Goal: Navigation & Orientation: Find specific page/section

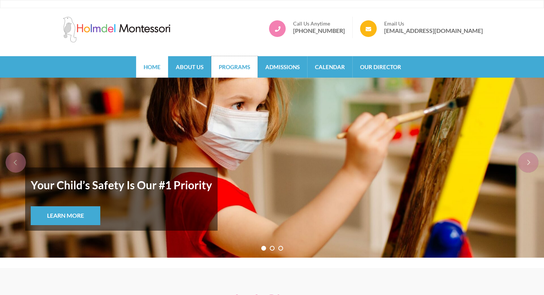
click at [240, 66] on link "Programs" at bounding box center [234, 66] width 46 height 21
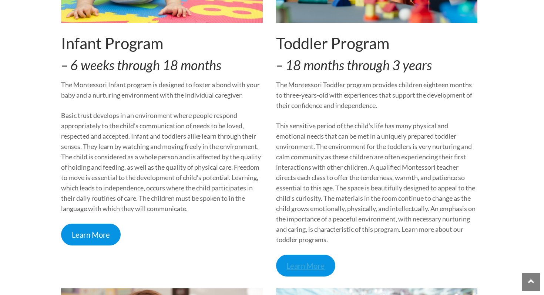
scroll to position [243, 0]
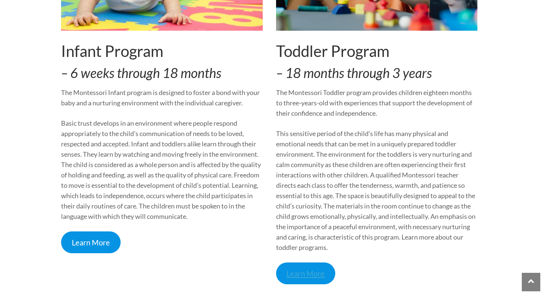
click at [307, 275] on link "Learn More" at bounding box center [306, 274] width 60 height 22
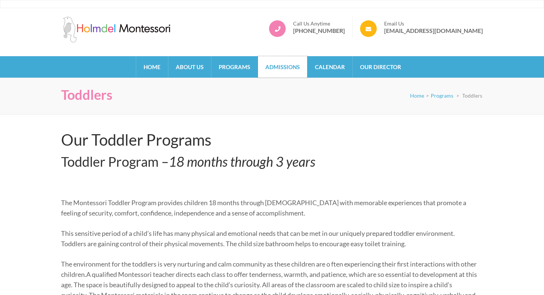
click at [292, 71] on link "Admissions" at bounding box center [282, 66] width 49 height 21
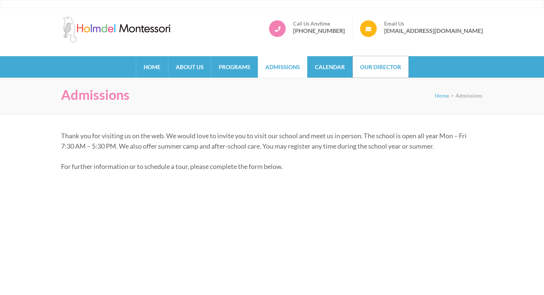
click at [374, 68] on link "Our Director" at bounding box center [381, 66] width 56 height 21
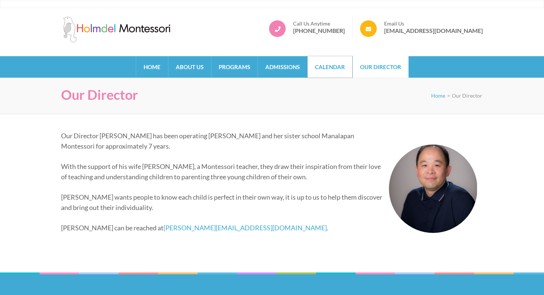
click at [319, 65] on link "Calendar" at bounding box center [330, 66] width 45 height 21
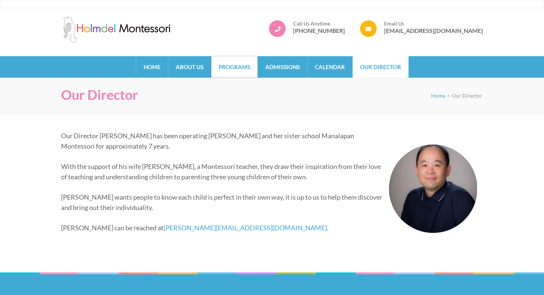
click at [239, 67] on link "Programs" at bounding box center [234, 66] width 46 height 21
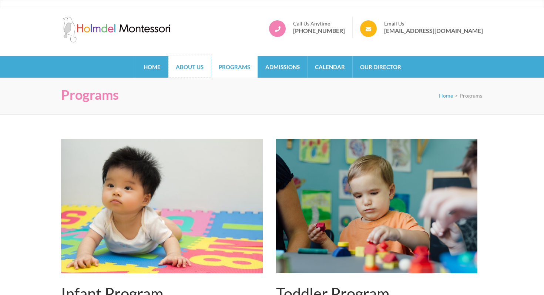
click at [194, 69] on link "About Us" at bounding box center [189, 66] width 43 height 21
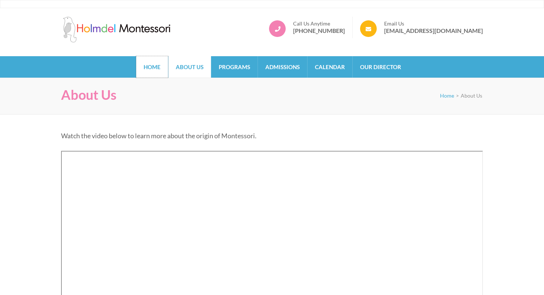
click at [157, 71] on link "Home" at bounding box center [152, 66] width 32 height 21
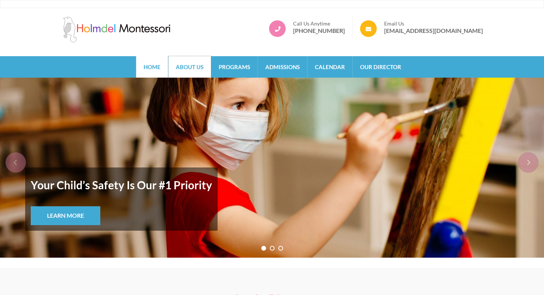
click at [194, 72] on link "About Us" at bounding box center [189, 66] width 43 height 21
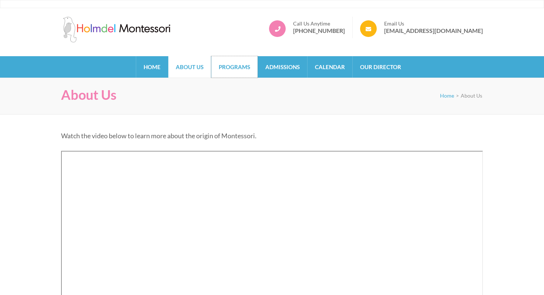
click at [238, 70] on link "Programs" at bounding box center [234, 66] width 46 height 21
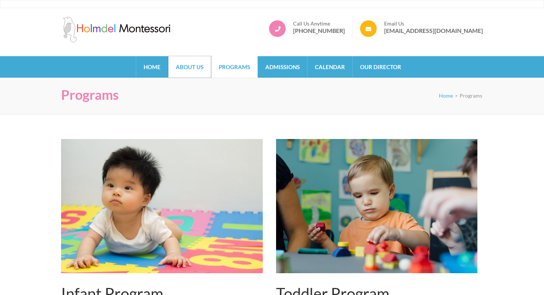
click at [188, 63] on link "About Us" at bounding box center [189, 66] width 43 height 21
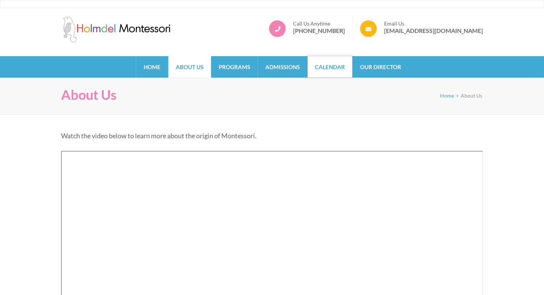
click at [334, 70] on link "Calendar" at bounding box center [330, 66] width 45 height 21
